Goal: Task Accomplishment & Management: Complete application form

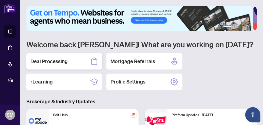
click at [54, 59] on h2 "Deal Processing" at bounding box center [48, 61] width 37 height 7
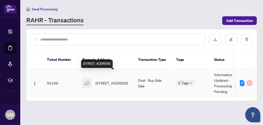
click at [111, 80] on span "[STREET_ADDRESS]" at bounding box center [112, 83] width 32 height 6
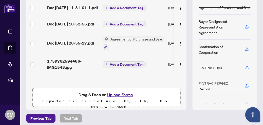
scroll to position [86, 0]
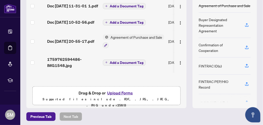
click at [114, 91] on button "Upload Forms" at bounding box center [120, 92] width 29 height 7
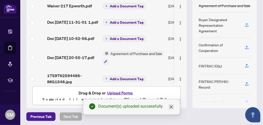
click at [171, 106] on icon "close" at bounding box center [171, 106] width 3 height 3
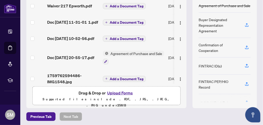
click at [116, 91] on button "Upload Forms" at bounding box center [120, 92] width 29 height 7
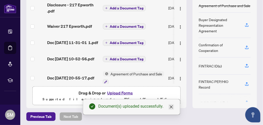
click at [171, 107] on icon "close" at bounding box center [171, 107] width 4 height 4
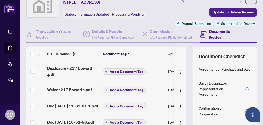
scroll to position [23, 0]
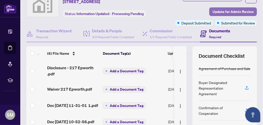
click at [229, 10] on span "Update for Admin Review" at bounding box center [233, 12] width 41 height 8
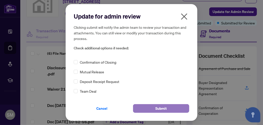
click at [164, 107] on span "Submit" at bounding box center [161, 108] width 11 height 8
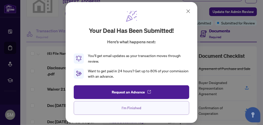
click at [164, 107] on button "I'm Finished" at bounding box center [132, 108] width 116 height 14
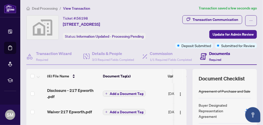
scroll to position [0, 0]
